Goal: Task Accomplishment & Management: Use online tool/utility

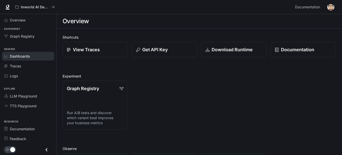
click at [20, 53] on span "Dashboards" at bounding box center [20, 55] width 20 height 5
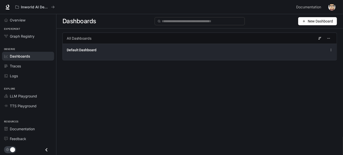
click at [97, 47] on div "Default Dashboard" at bounding box center [143, 49] width 153 height 5
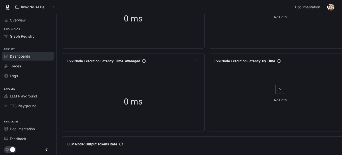
scroll to position [403, 0]
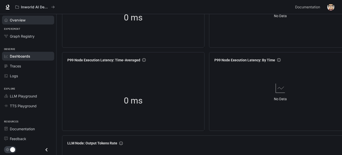
click at [13, 17] on span "Overview" at bounding box center [18, 19] width 16 height 5
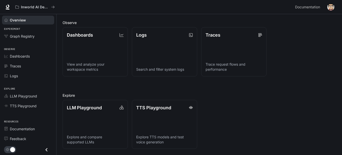
scroll to position [103, 0]
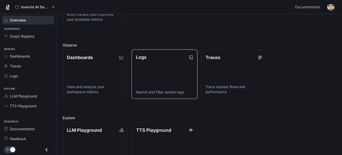
click at [177, 49] on link "Logs Search and filter system logs" at bounding box center [164, 73] width 66 height 49
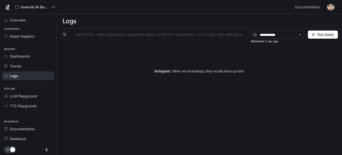
click at [334, 6] on img "button" at bounding box center [330, 7] width 7 height 7
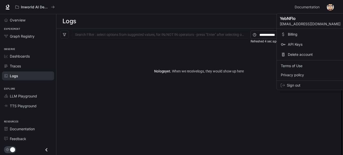
click at [290, 42] on span "API Keys" at bounding box center [320, 44] width 65 height 5
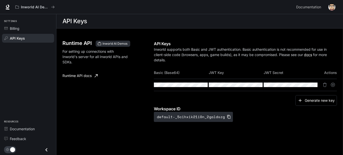
click at [332, 8] on button "button" at bounding box center [332, 7] width 10 height 10
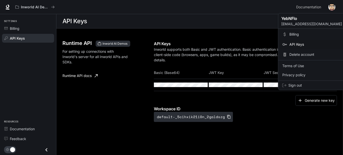
click at [283, 32] on icon at bounding box center [284, 34] width 5 height 5
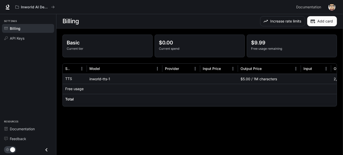
click at [331, 74] on div "2,650 characters" at bounding box center [346, 79] width 30 height 10
click at [96, 74] on div "inworld-tts-1" at bounding box center [125, 79] width 76 height 10
click at [17, 34] on link "API Keys" at bounding box center [28, 38] width 52 height 9
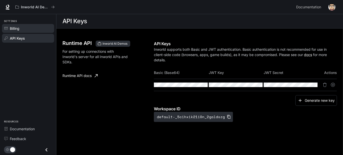
click at [11, 24] on link "Billing" at bounding box center [28, 28] width 52 height 9
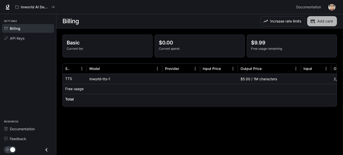
click at [329, 16] on button "Add card" at bounding box center [322, 21] width 30 height 10
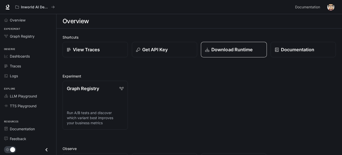
click at [216, 46] on p "Download Runtime" at bounding box center [232, 49] width 42 height 7
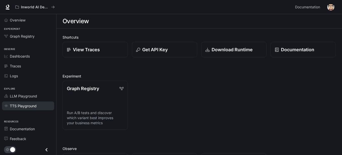
click at [19, 103] on span "TTS Playground" at bounding box center [23, 105] width 27 height 5
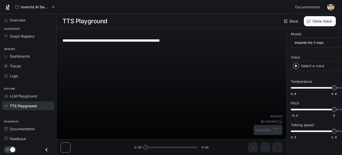
type textarea "**********"
